Goal: Task Accomplishment & Management: Use online tool/utility

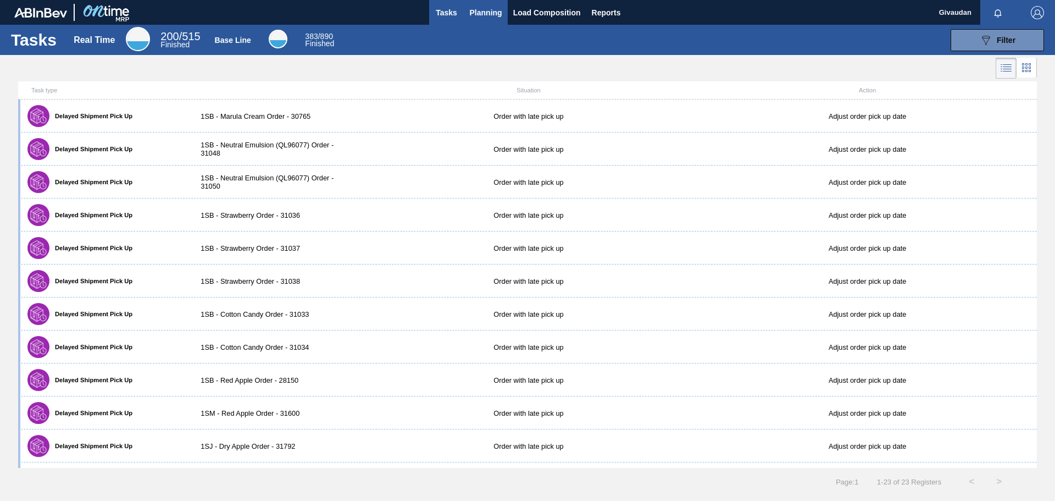
click at [499, 8] on span "Planning" at bounding box center [486, 12] width 32 height 13
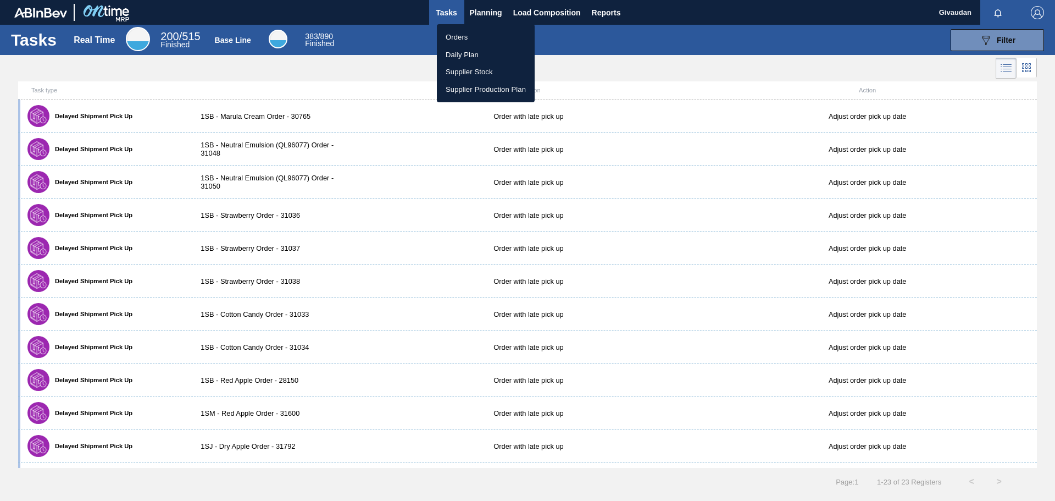
drag, startPoint x: 481, startPoint y: 37, endPoint x: 452, endPoint y: 37, distance: 29.1
click at [481, 37] on li "Orders" at bounding box center [486, 38] width 98 height 18
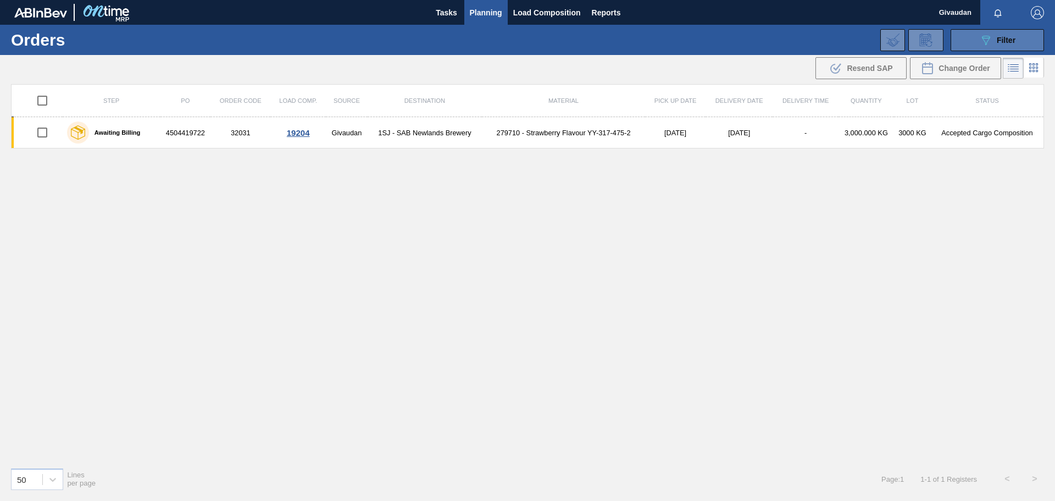
click at [1005, 40] on span "Filter" at bounding box center [1006, 40] width 19 height 9
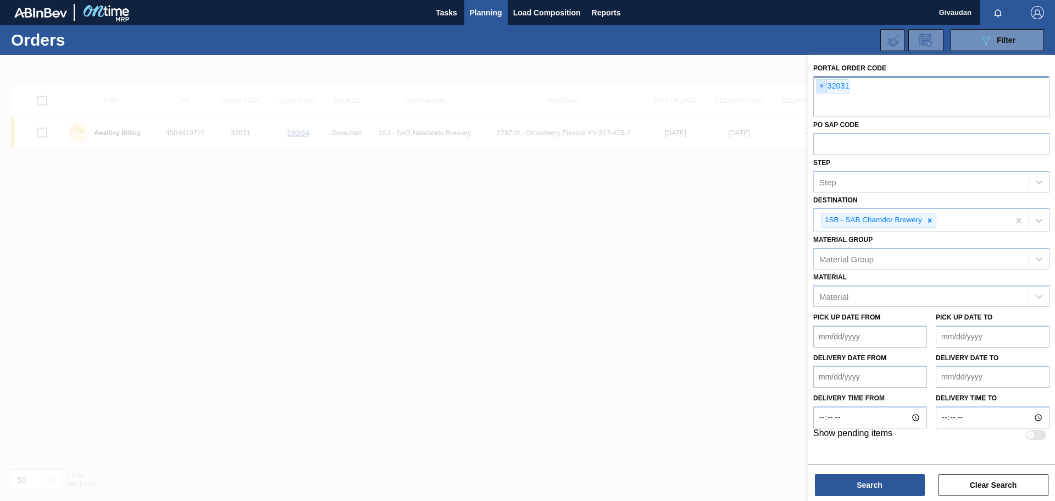
click at [824, 82] on span "×" at bounding box center [821, 86] width 10 height 13
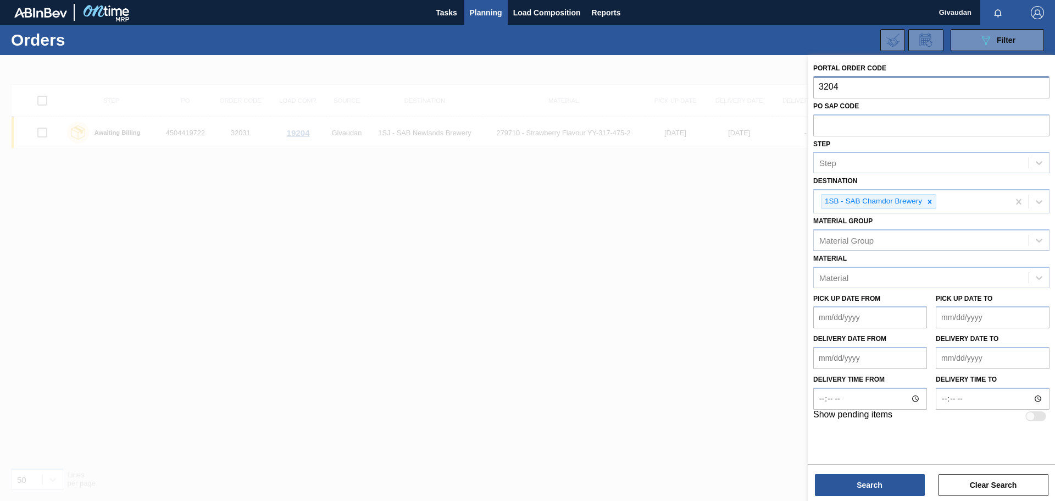
type input "32042"
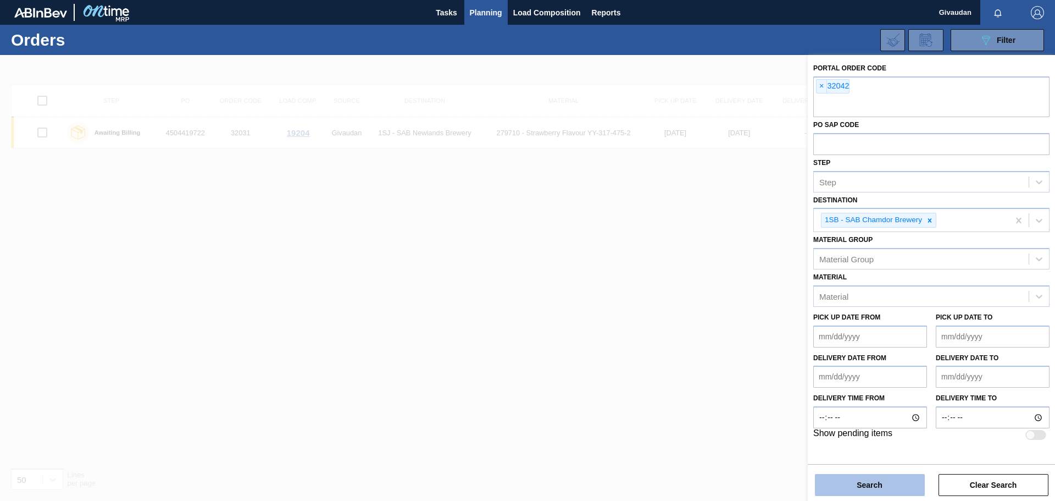
click at [865, 486] on button "Search" at bounding box center [870, 485] width 110 height 22
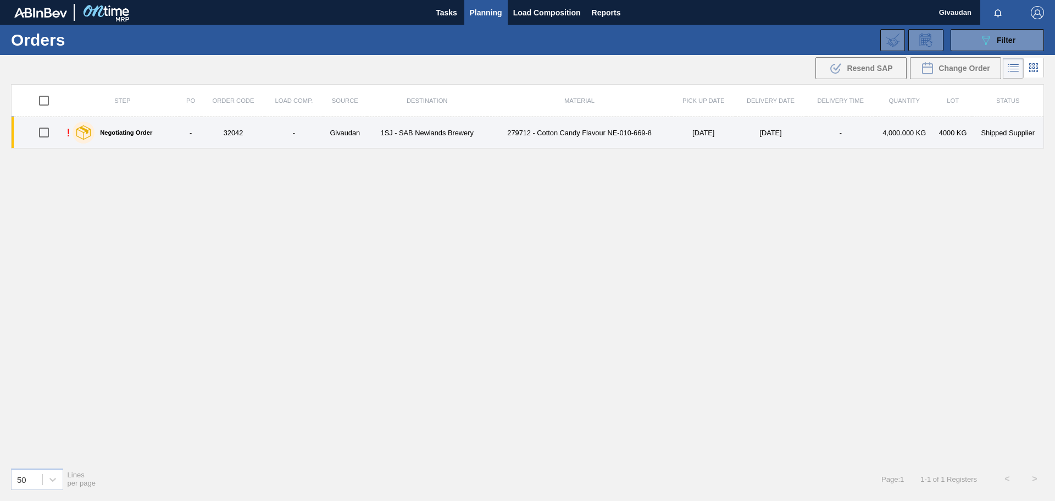
click at [475, 137] on td "1SJ - SAB Newlands Brewery" at bounding box center [427, 132] width 120 height 31
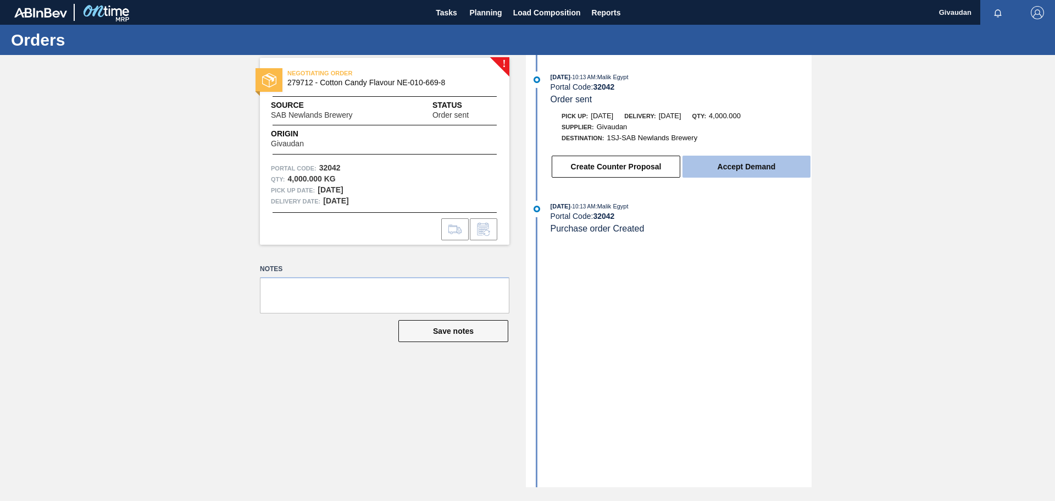
click at [753, 166] on button "Accept Demand" at bounding box center [746, 166] width 128 height 22
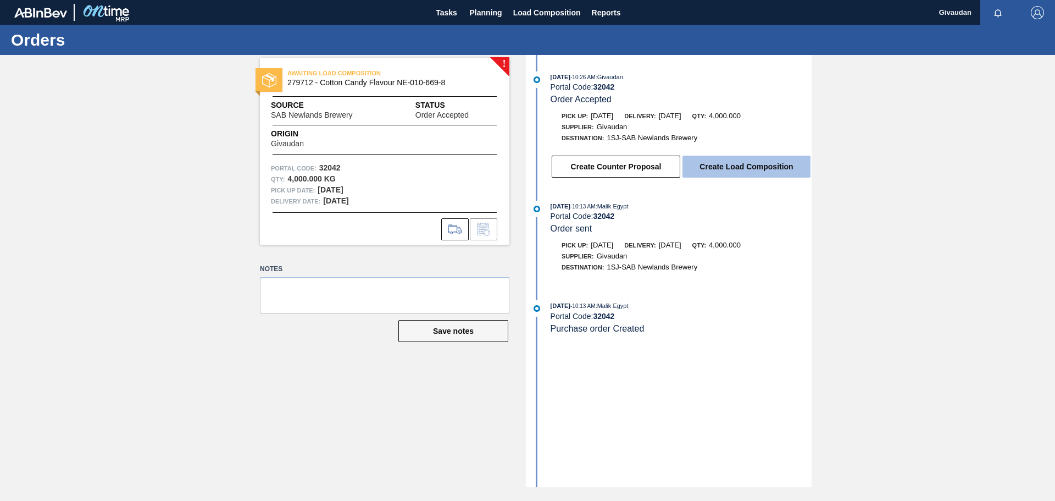
click at [736, 168] on button "Create Load Composition" at bounding box center [746, 166] width 128 height 22
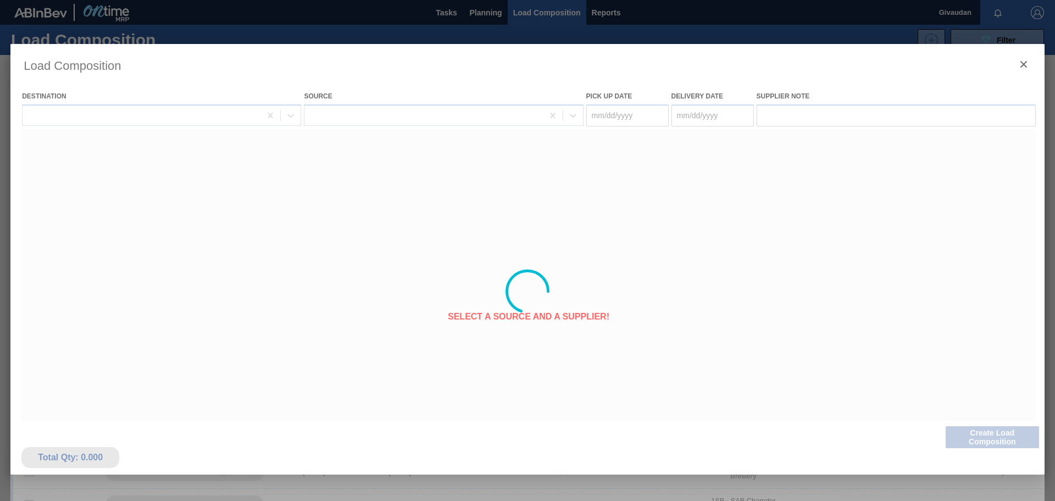
type Date "[DATE]"
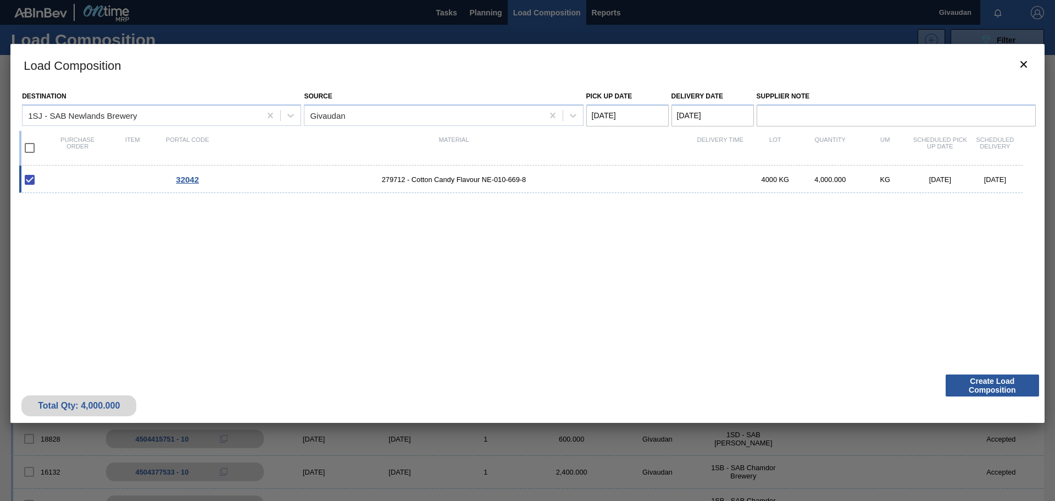
click at [454, 183] on span "279712 - Cotton Candy Flavour NE-010-669-8" at bounding box center [454, 179] width 478 height 8
click at [31, 179] on input "checkbox" at bounding box center [29, 179] width 23 height 23
click at [34, 177] on input "checkbox" at bounding box center [29, 179] width 23 height 23
checkbox input "false"
click at [29, 149] on input "checkbox" at bounding box center [29, 147] width 23 height 23
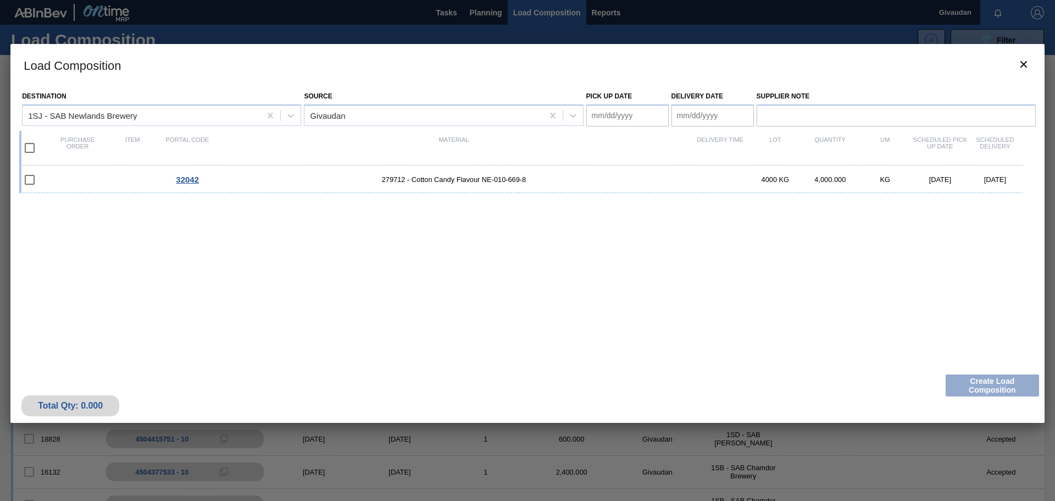
checkbox input "true"
type Date "[DATE]"
checkbox input "true"
click at [1014, 375] on button "Create Load Composition" at bounding box center [992, 385] width 93 height 22
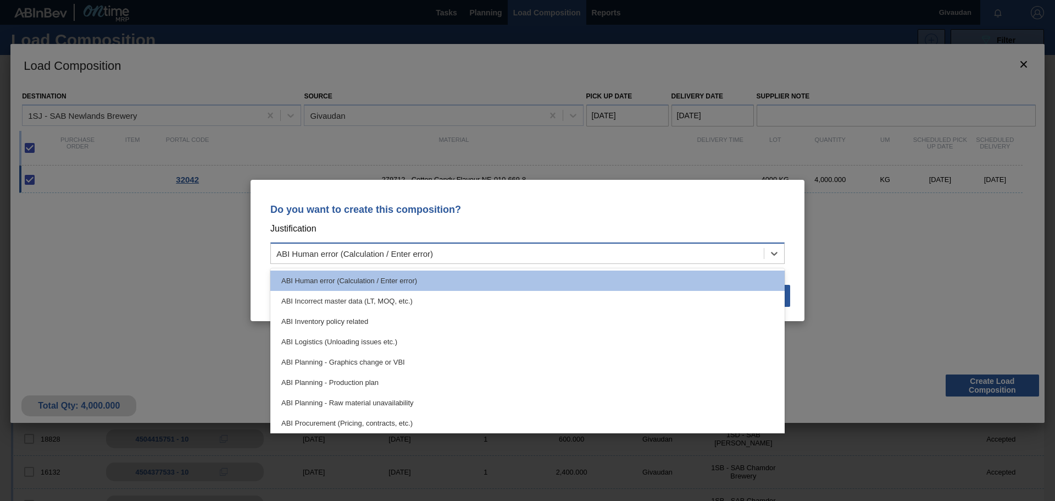
drag, startPoint x: 464, startPoint y: 250, endPoint x: 447, endPoint y: 254, distance: 18.0
click at [463, 252] on div "ABI Human error (Calculation / Enter error)" at bounding box center [517, 254] width 493 height 16
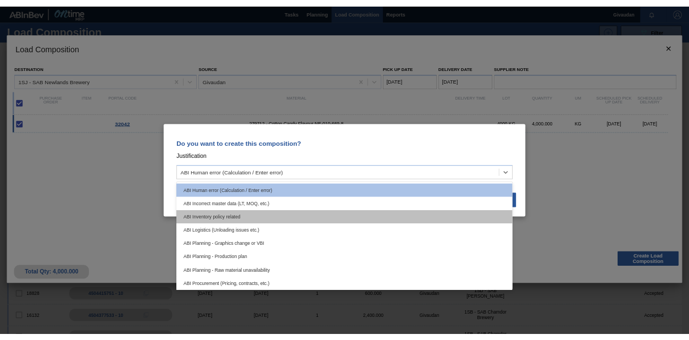
scroll to position [205, 0]
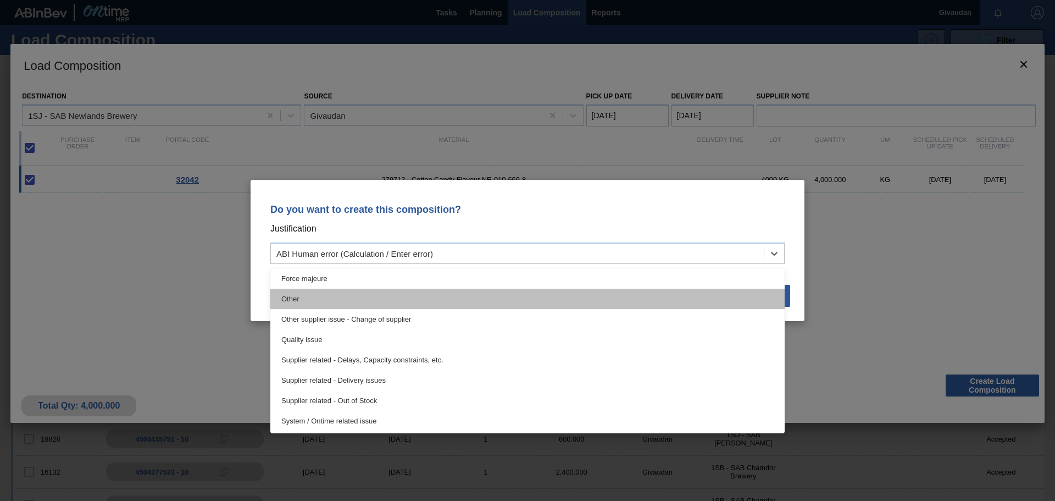
click at [313, 302] on div "Other" at bounding box center [527, 298] width 514 height 20
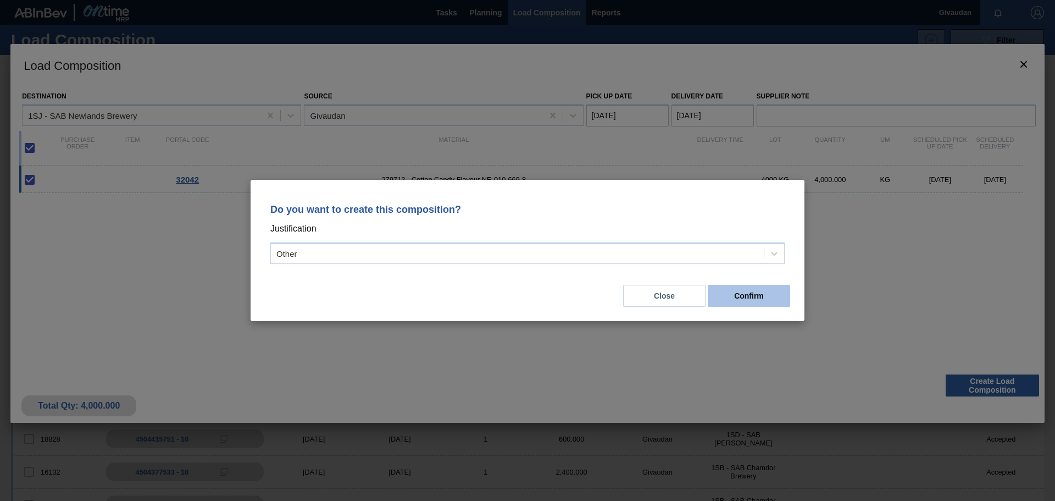
click at [766, 297] on button "Confirm" at bounding box center [749, 296] width 82 height 22
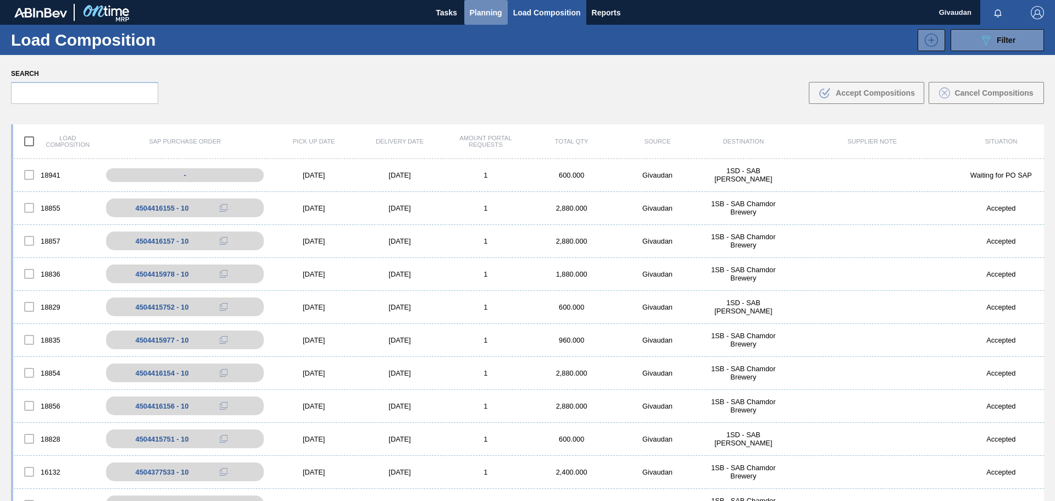
click at [487, 9] on span "Planning" at bounding box center [486, 12] width 32 height 13
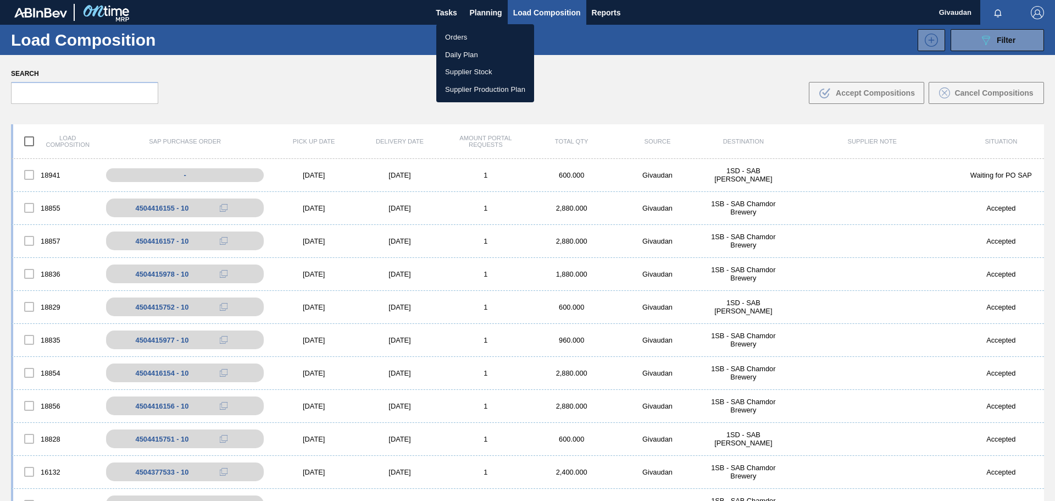
click at [479, 36] on li "Orders" at bounding box center [485, 38] width 98 height 18
